Goal: Book appointment/travel/reservation

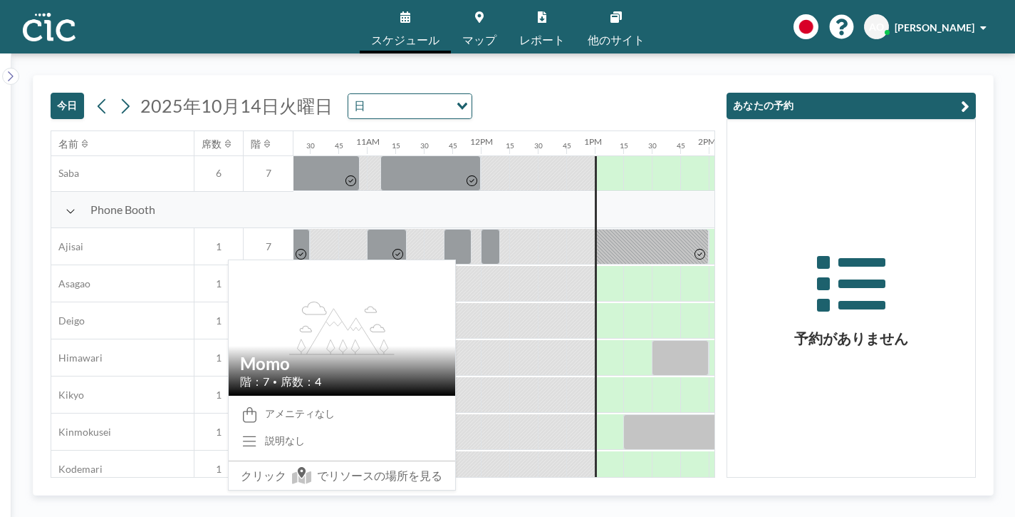
scroll to position [372, 1181]
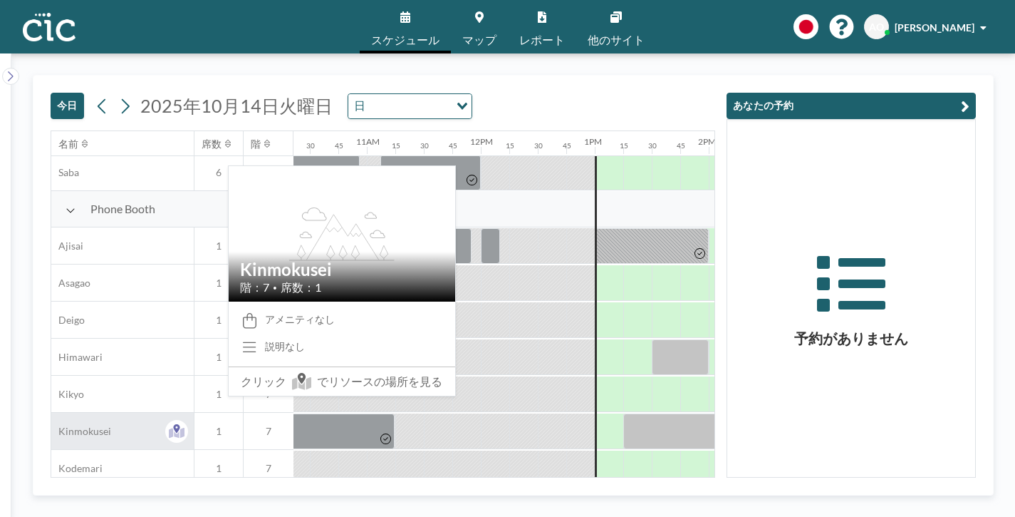
click at [95, 413] on div "Kinmokusei" at bounding box center [122, 431] width 142 height 36
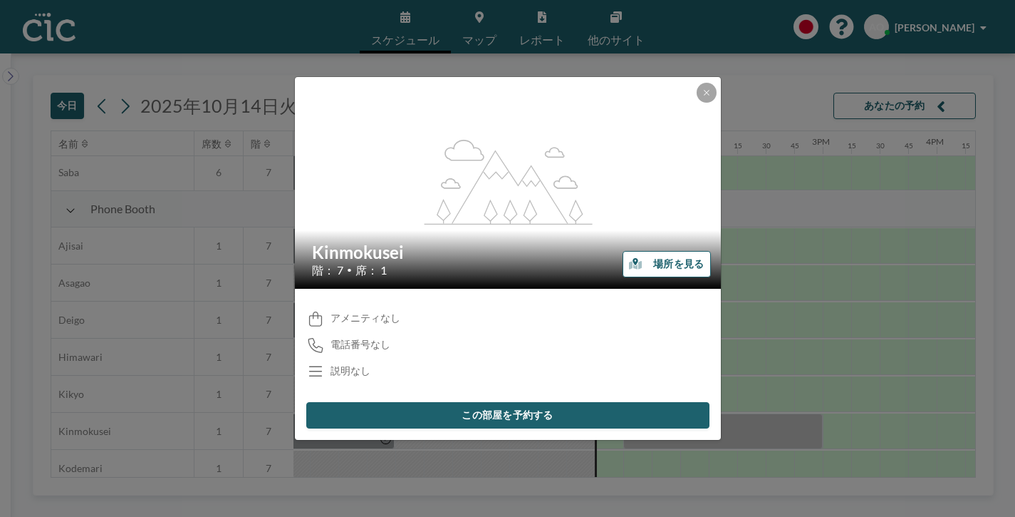
click at [485, 402] on button "この部屋を予約する" at bounding box center [507, 415] width 403 height 26
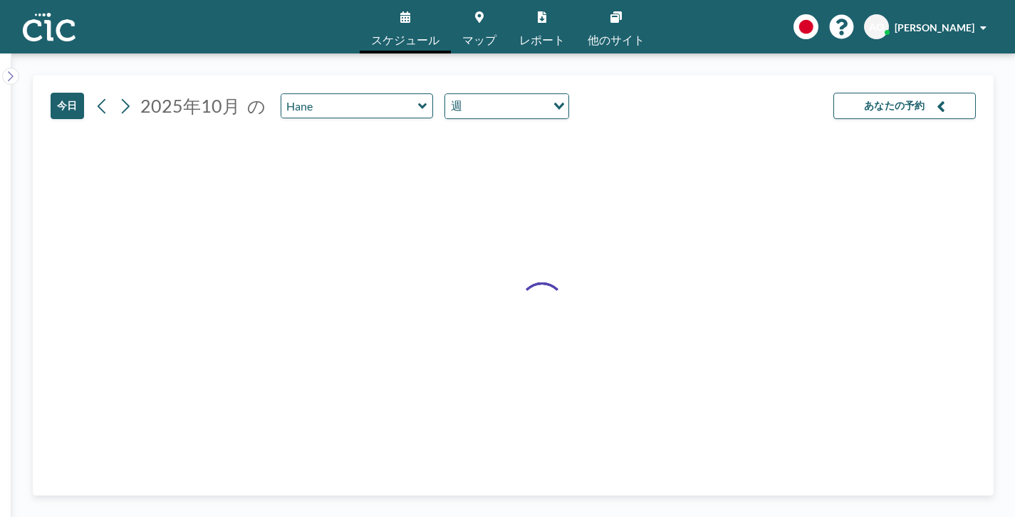
type input "Kinmokusei"
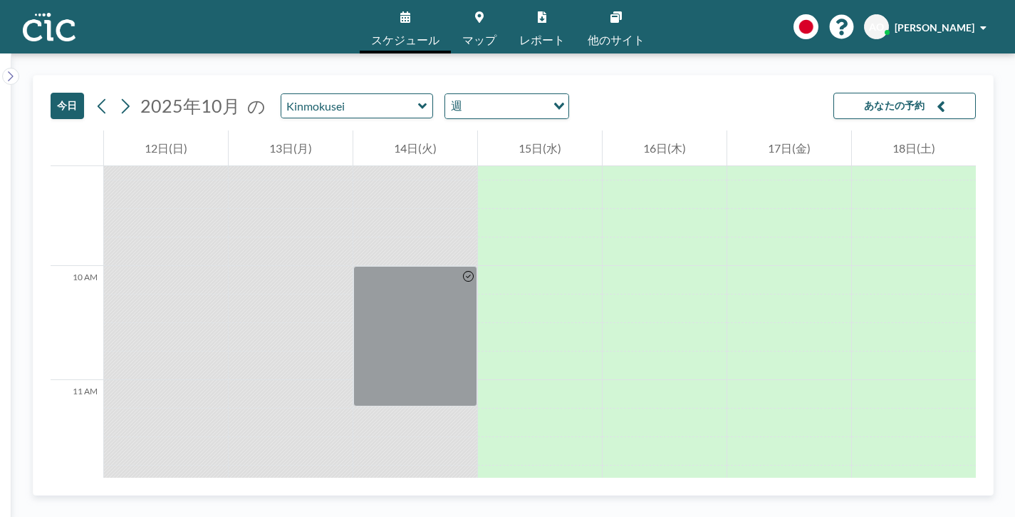
scroll to position [1047, 0]
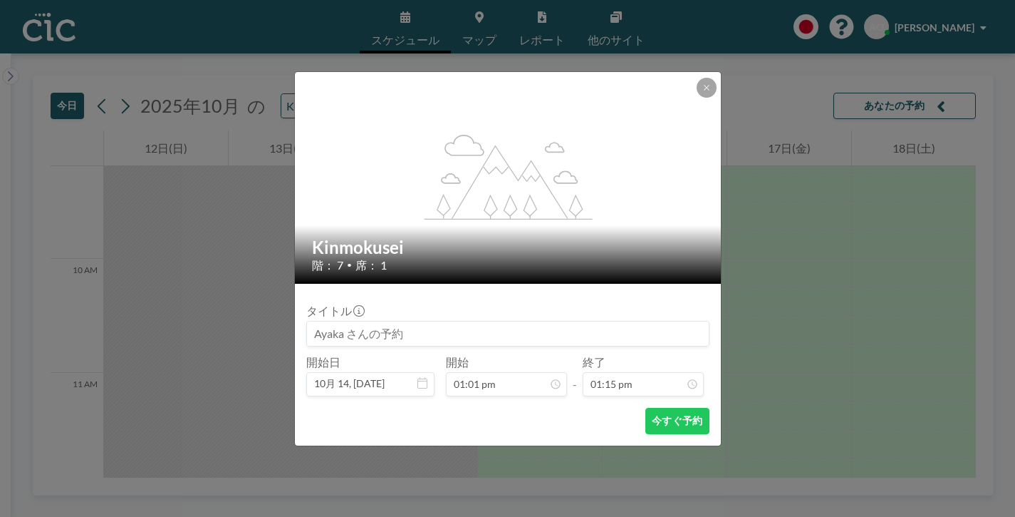
scroll to position [1206, 0]
click at [697, 98] on button at bounding box center [707, 88] width 20 height 20
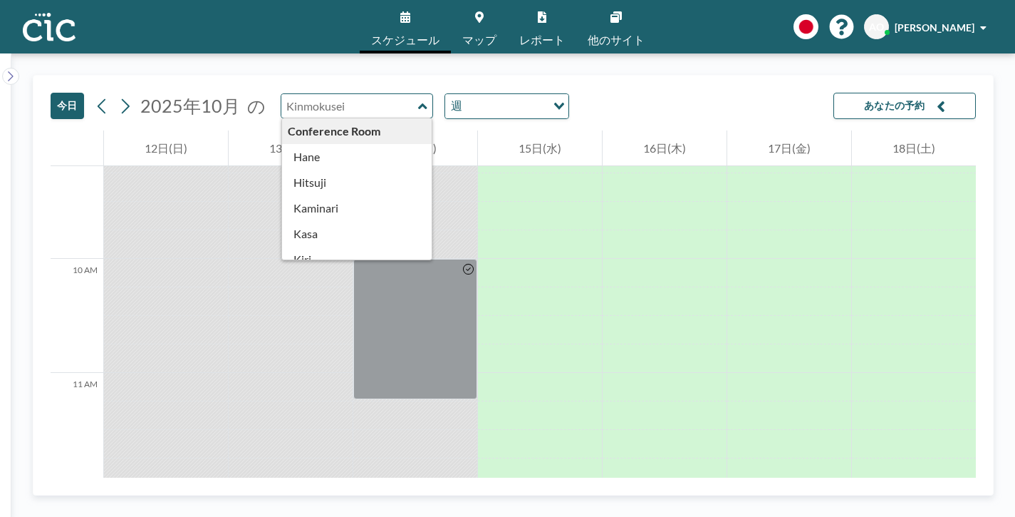
click at [286, 94] on input "text" at bounding box center [349, 106] width 137 height 24
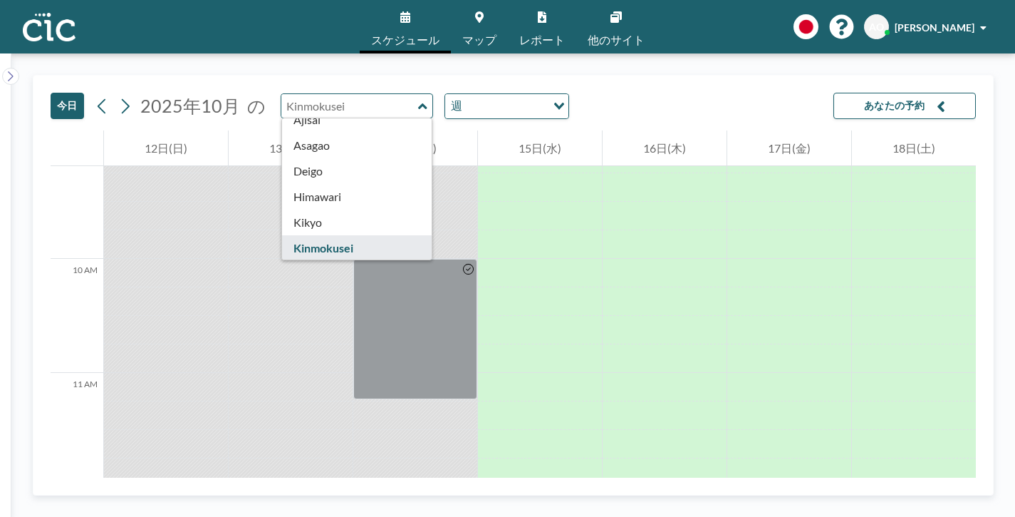
type input "Kodemari"
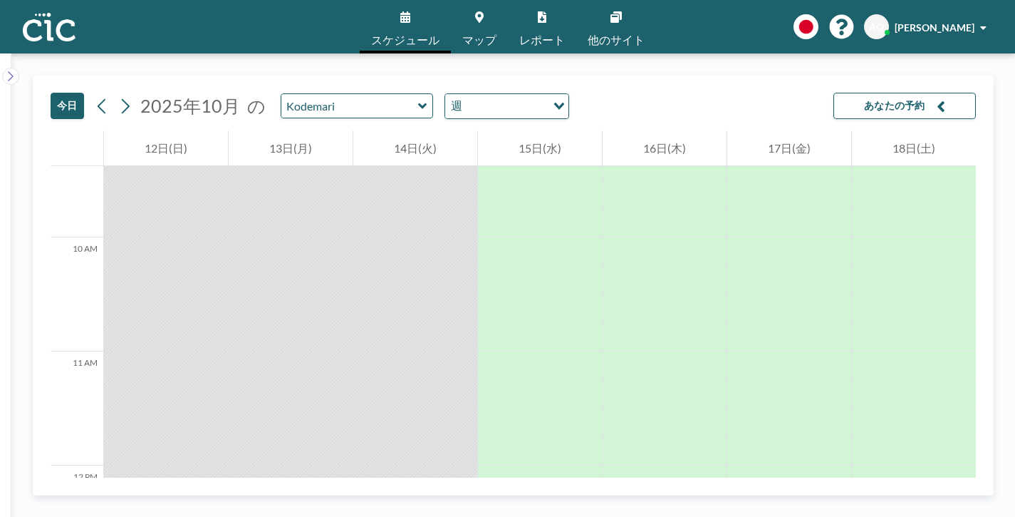
scroll to position [1074, 0]
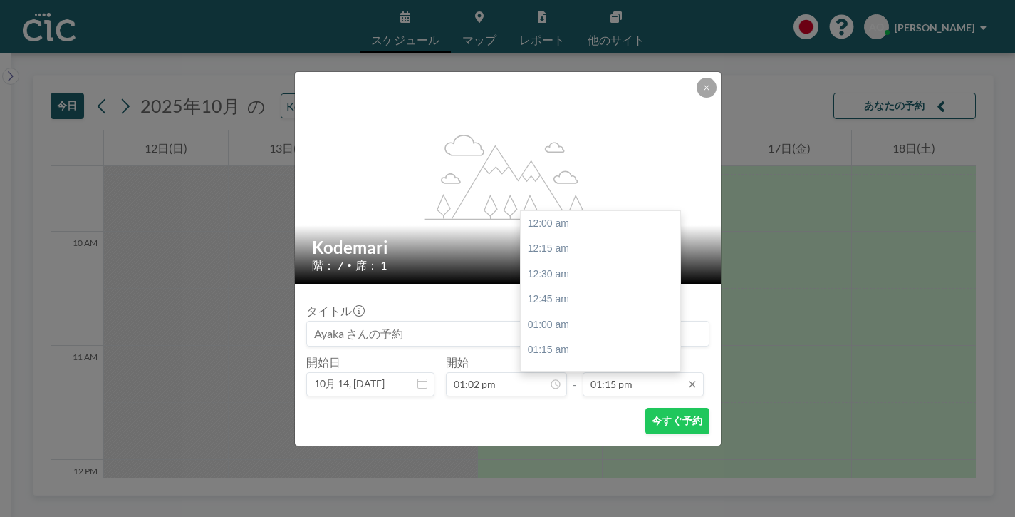
scroll to position [1206, 0]
click at [624, 372] on input "01:15 pm" at bounding box center [643, 384] width 121 height 24
click at [555, 410] on div "02:00 pm" at bounding box center [601, 423] width 160 height 26
type input "02:00 pm"
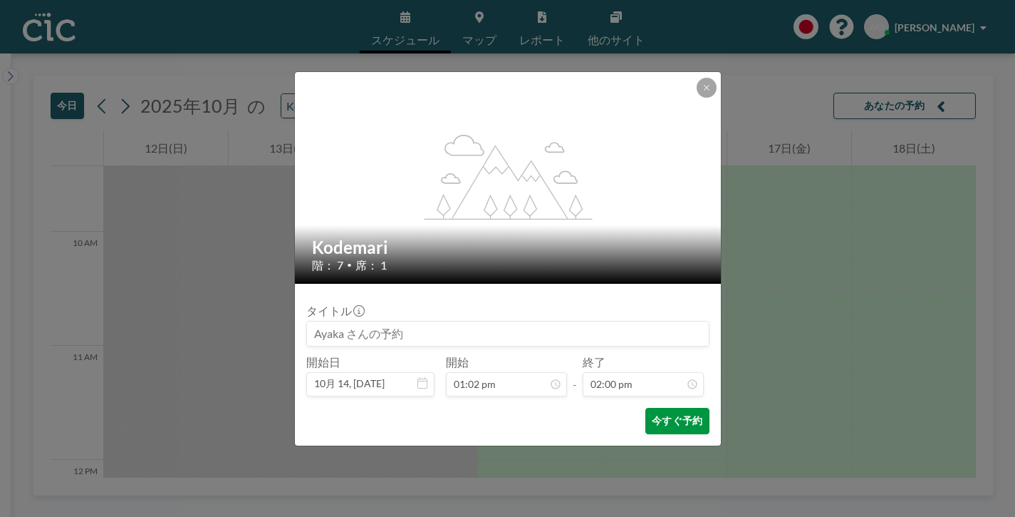
click at [652, 408] on button "今すぐ予約" at bounding box center [677, 421] width 63 height 26
